Goal: Transaction & Acquisition: Purchase product/service

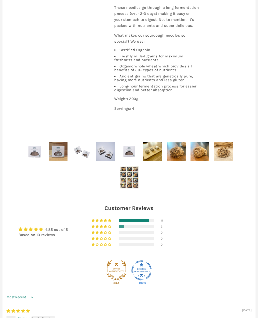
scroll to position [230, 0]
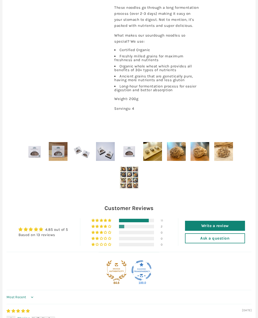
click at [38, 150] on img at bounding box center [34, 151] width 19 height 19
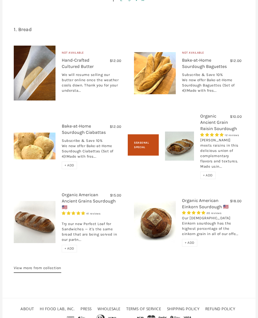
scroll to position [768, 0]
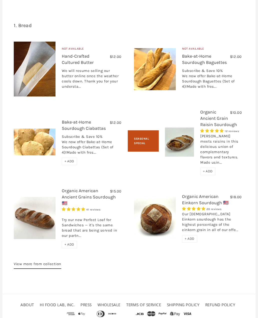
click at [204, 219] on div "Our [DEMOGRAPHIC_DATA] Einkorn sourdough has the highest percentage of the eink…" at bounding box center [212, 223] width 60 height 24
click at [193, 224] on div "Our [DEMOGRAPHIC_DATA] Einkorn sourdough has the highest percentage of the eink…" at bounding box center [212, 223] width 60 height 24
click at [203, 195] on link "Organic American Einkorn Sourdough 🇺🇸" at bounding box center [205, 199] width 47 height 12
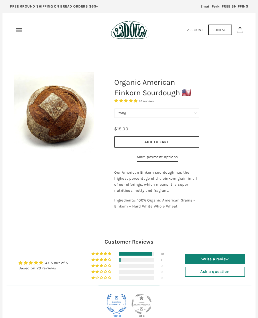
click at [20, 28] on icon "Primary" at bounding box center [19, 30] width 8 height 8
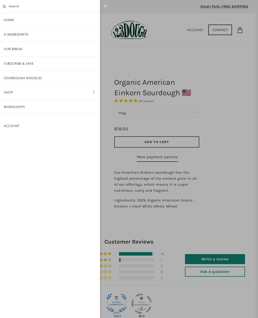
click at [14, 31] on link "3 Ingredients" at bounding box center [50, 34] width 100 height 14
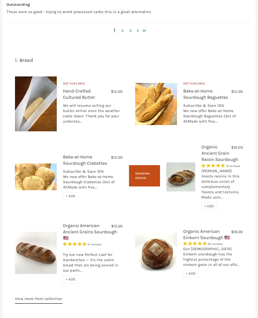
scroll to position [733, 0]
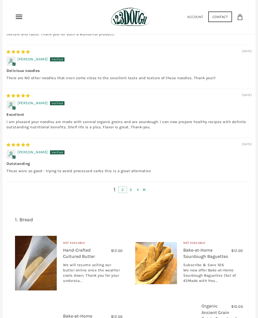
click at [124, 190] on link "2" at bounding box center [123, 190] width 8 height 6
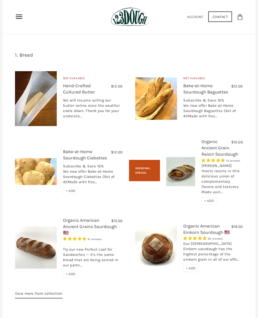
scroll to position [747, 0]
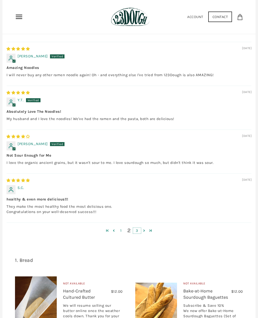
click at [135, 229] on link "3" at bounding box center [137, 230] width 8 height 6
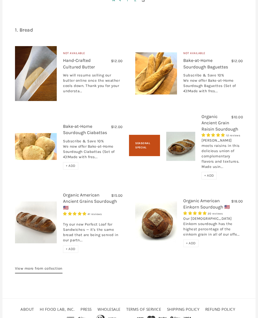
scroll to position [663, 0]
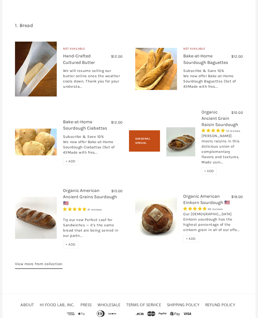
click at [53, 264] on link "View more from collection" at bounding box center [39, 265] width 48 height 8
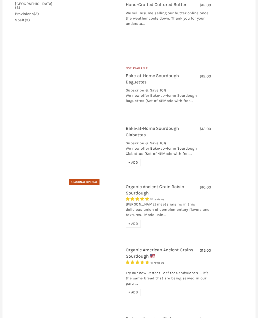
scroll to position [186, 0]
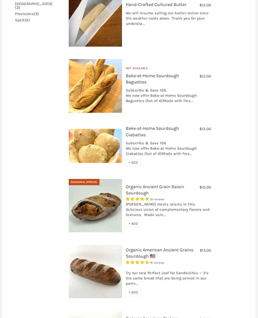
click at [103, 129] on img at bounding box center [95, 146] width 53 height 34
